Goal: Check status

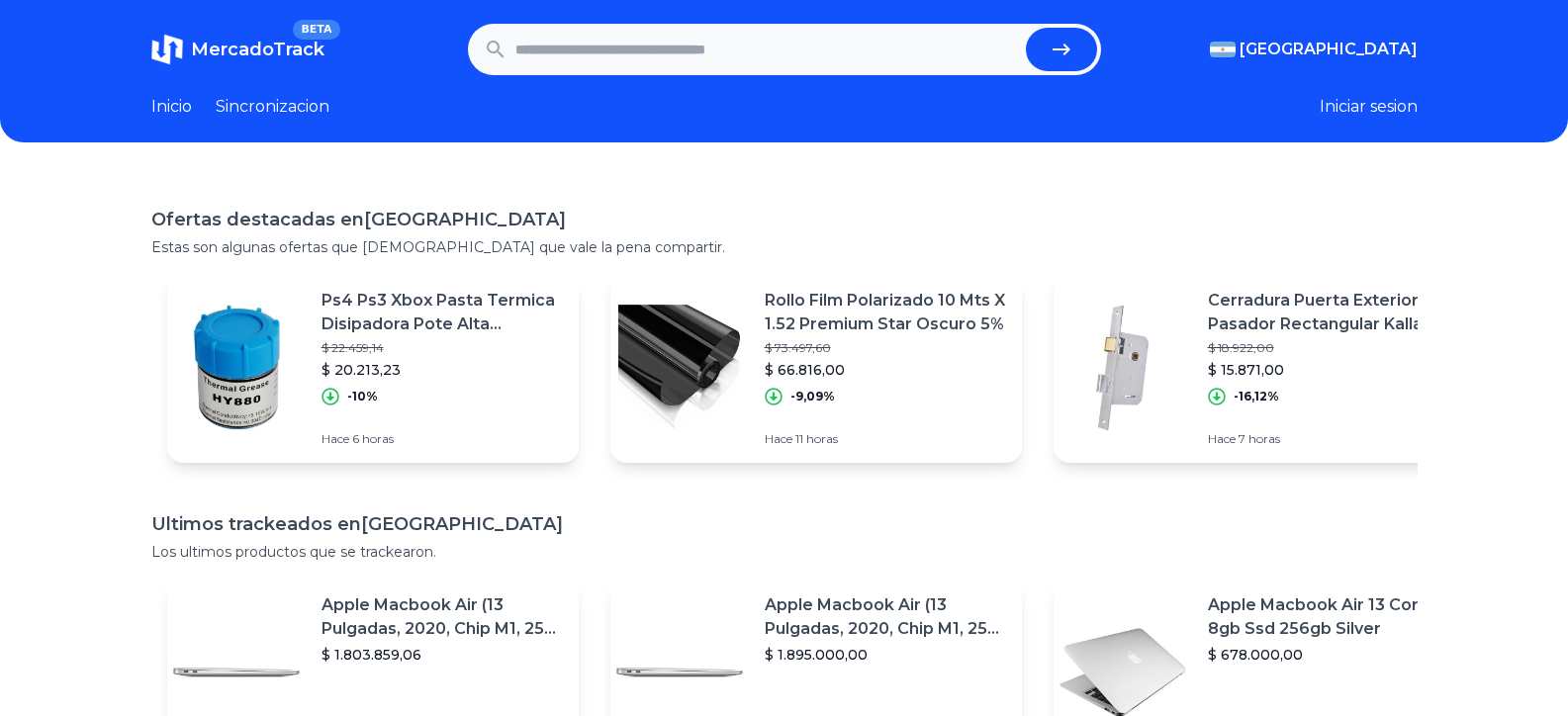
click at [611, 59] on input "text" at bounding box center [766, 50] width 502 height 44
paste input "**********"
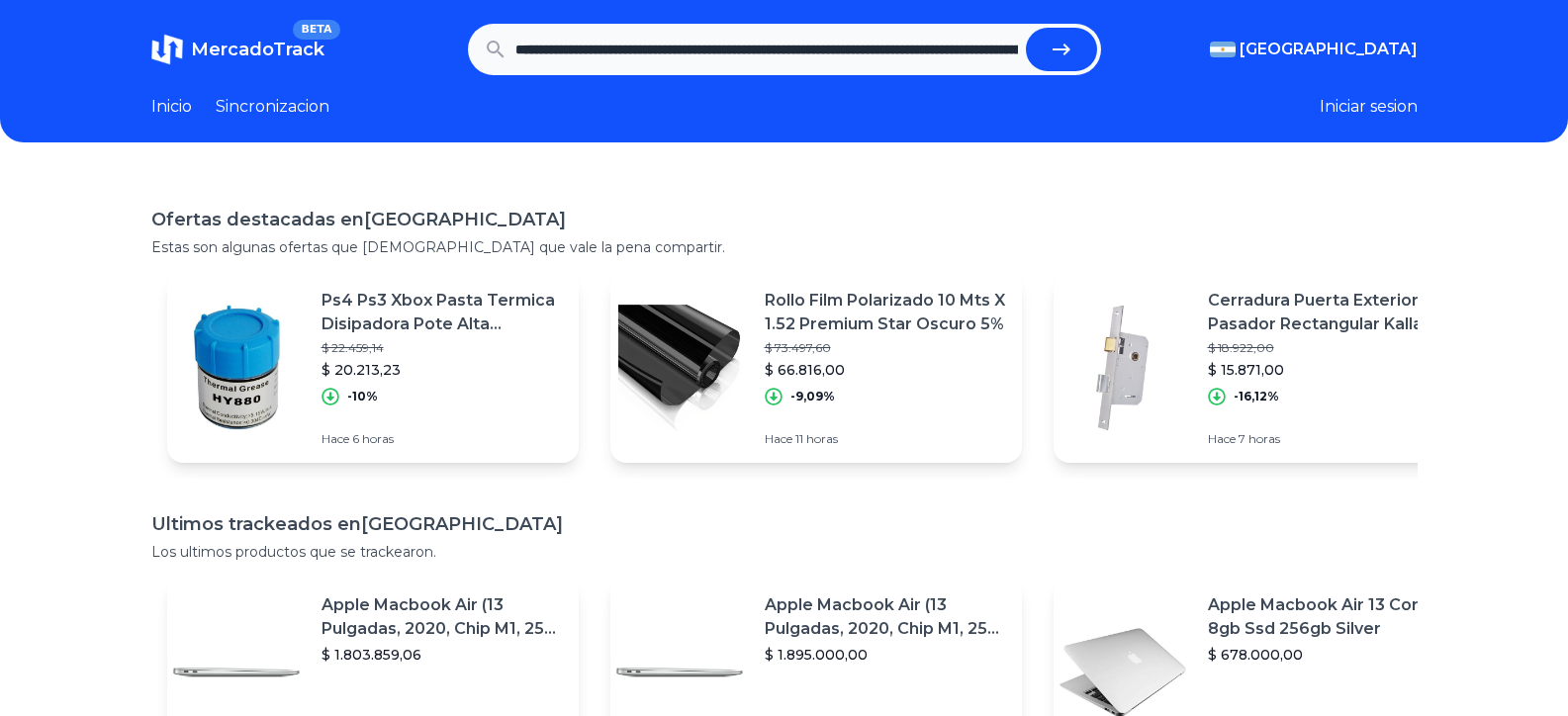
click at [1068, 45] on icon "submit" at bounding box center [1062, 50] width 24 height 24
type input "**********"
